Goal: Task Accomplishment & Management: Manage account settings

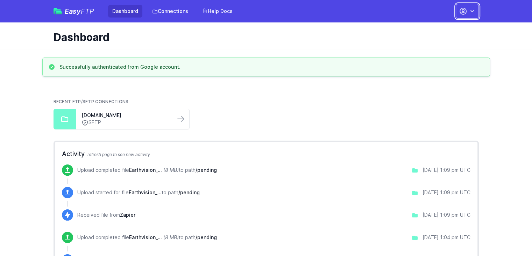
click at [473, 13] on icon "button" at bounding box center [472, 11] width 7 height 7
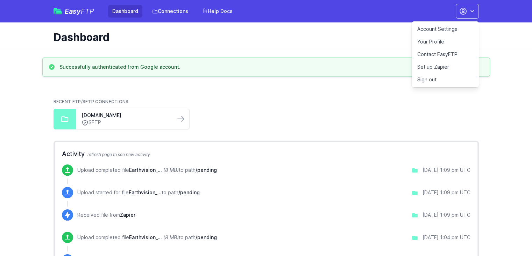
click at [433, 27] on link "Account Settings" at bounding box center [445, 29] width 67 height 13
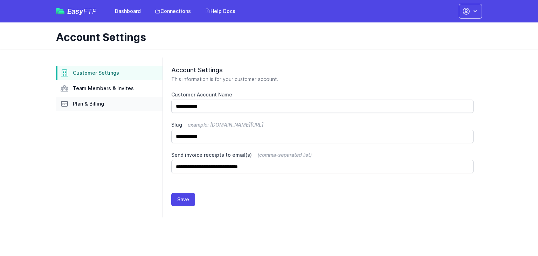
click at [101, 106] on span "Plan & Billing" at bounding box center [88, 103] width 31 height 7
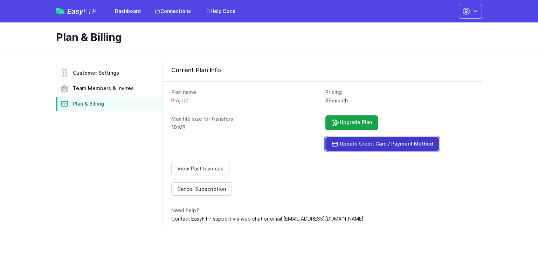
click at [343, 142] on link "Update Credit Card / Payment Method" at bounding box center [381, 144] width 113 height 14
